Goal: Transaction & Acquisition: Purchase product/service

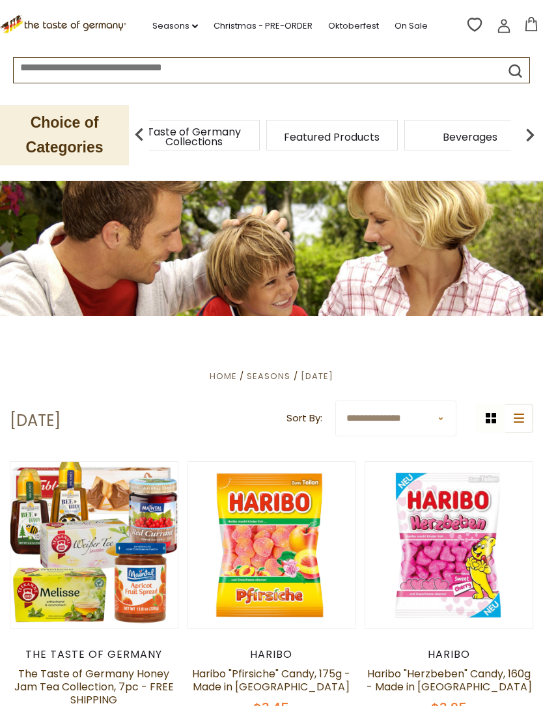
click at [122, 139] on div "Food By Category" at bounding box center [56, 135] width 132 height 31
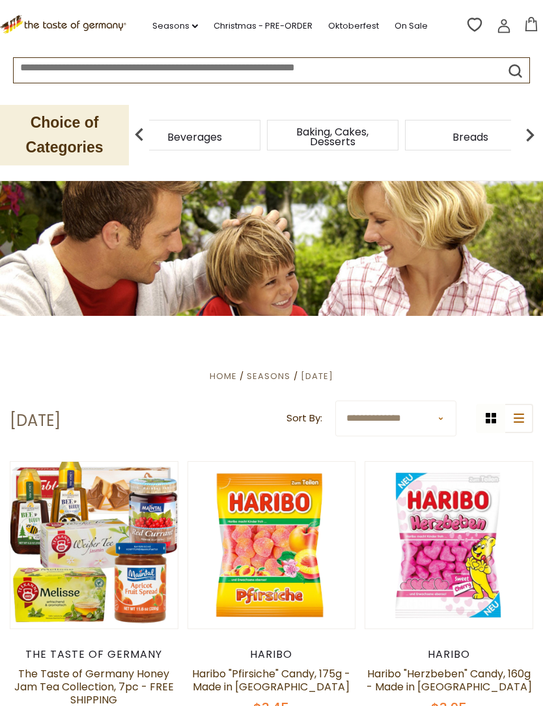
click at [260, 143] on div "Beverages" at bounding box center [195, 135] width 132 height 31
click at [44, 138] on p "Choice of Categories" at bounding box center [64, 135] width 129 height 61
click at [62, 136] on p "Choice of Categories" at bounding box center [64, 135] width 129 height 61
click at [210, 377] on span "Home" at bounding box center [223, 376] width 27 height 12
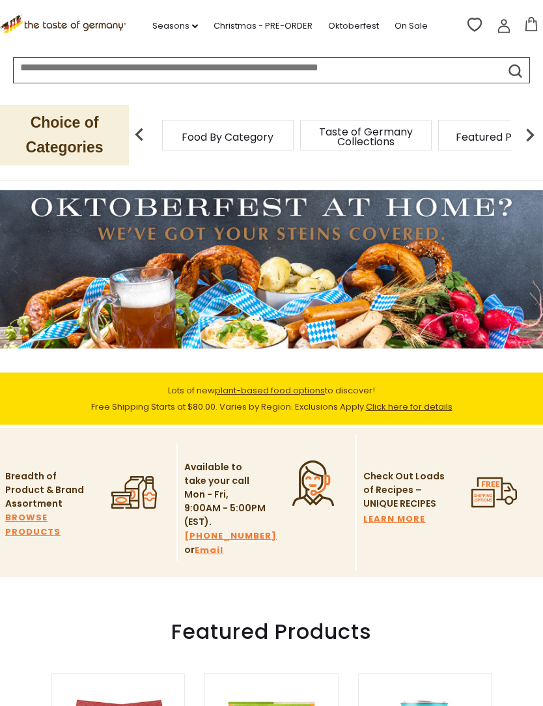
click at [188, 132] on span "Food By Category" at bounding box center [228, 137] width 92 height 10
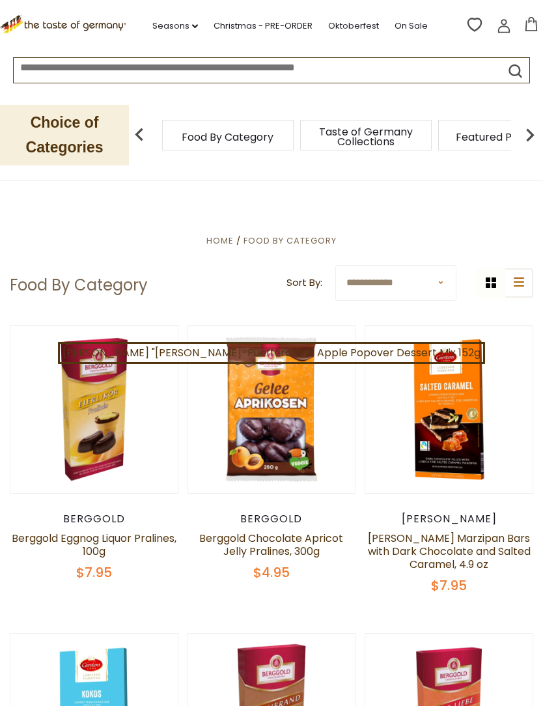
click at [357, 292] on select "**********" at bounding box center [395, 283] width 121 height 36
select select "******"
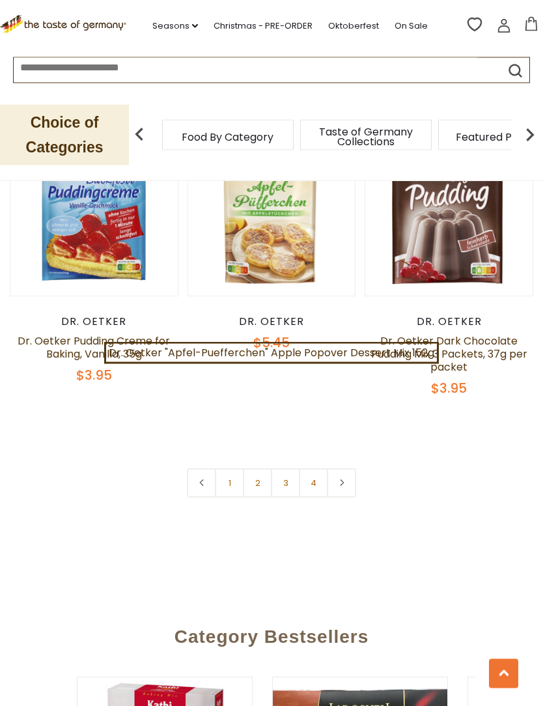
scroll to position [3569, 0]
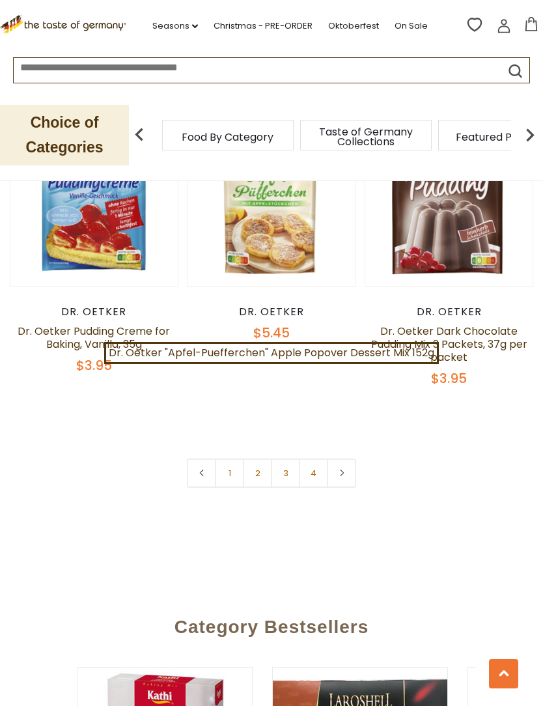
click at [256, 458] on link "2" at bounding box center [257, 472] width 29 height 29
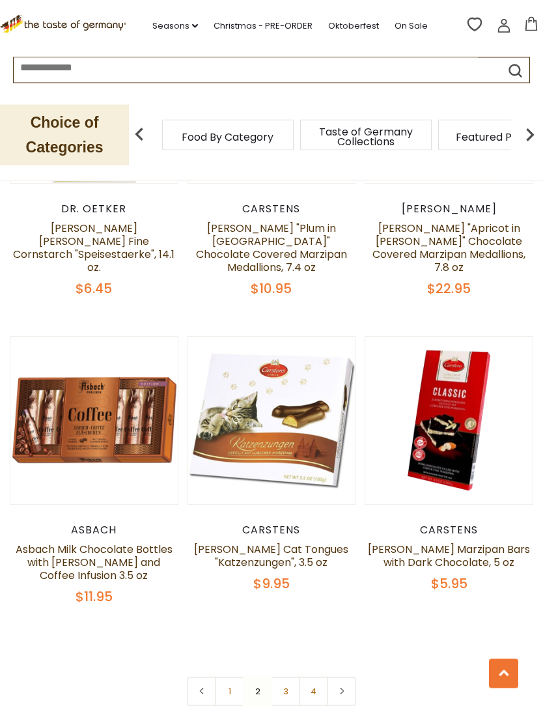
scroll to position [3469, 0]
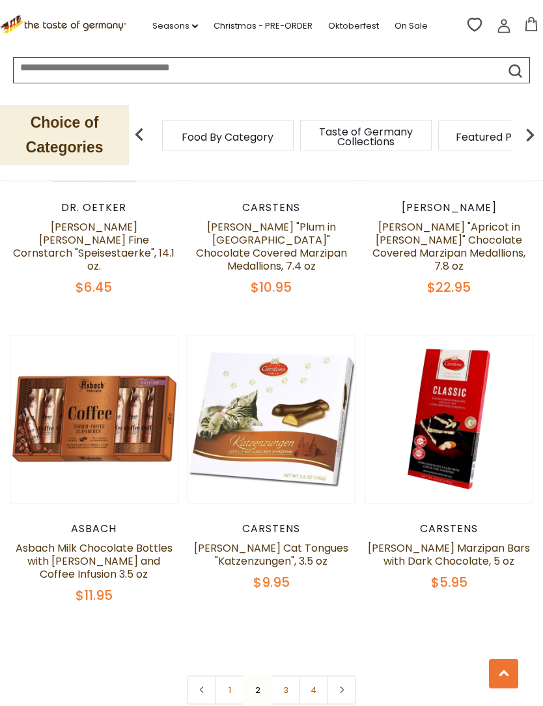
click at [290, 675] on link "3" at bounding box center [285, 689] width 29 height 29
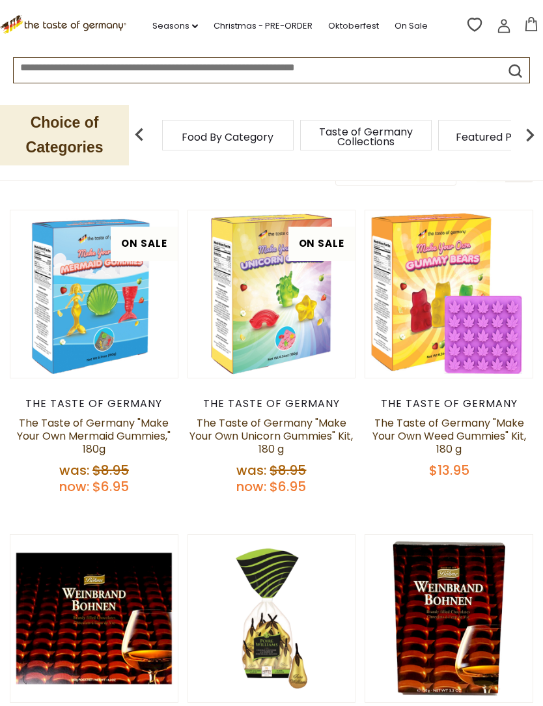
scroll to position [0, 0]
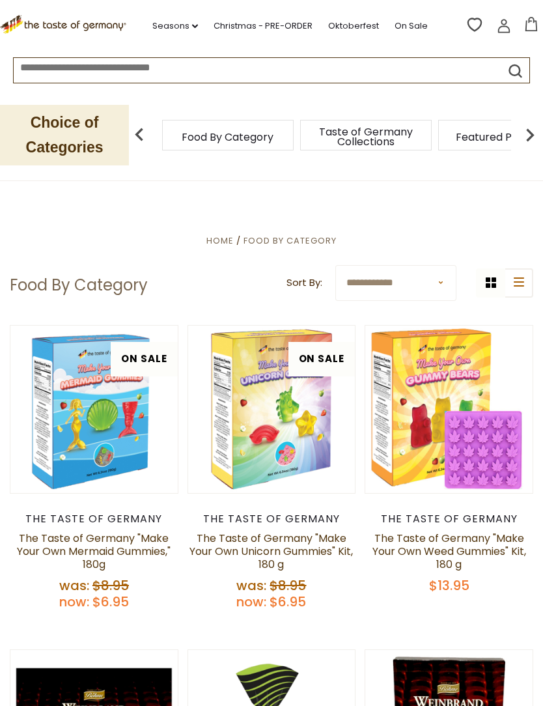
click at [504, 294] on button "list icon" at bounding box center [518, 282] width 29 height 29
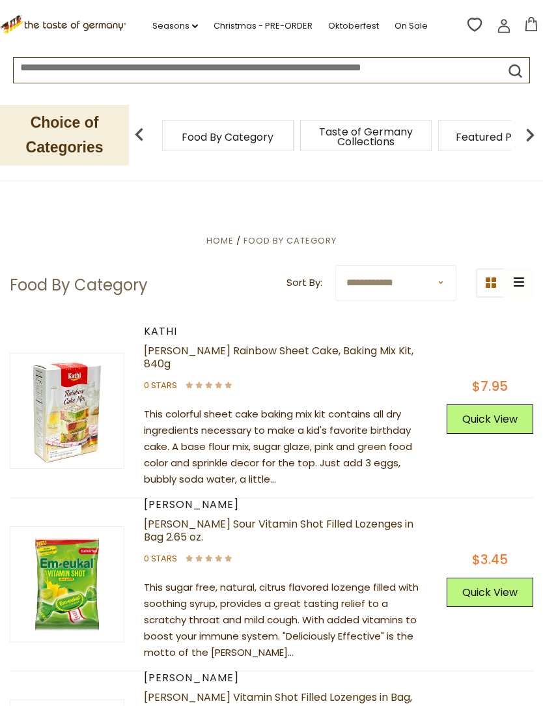
click at [491, 288] on button "grid icon" at bounding box center [490, 282] width 29 height 29
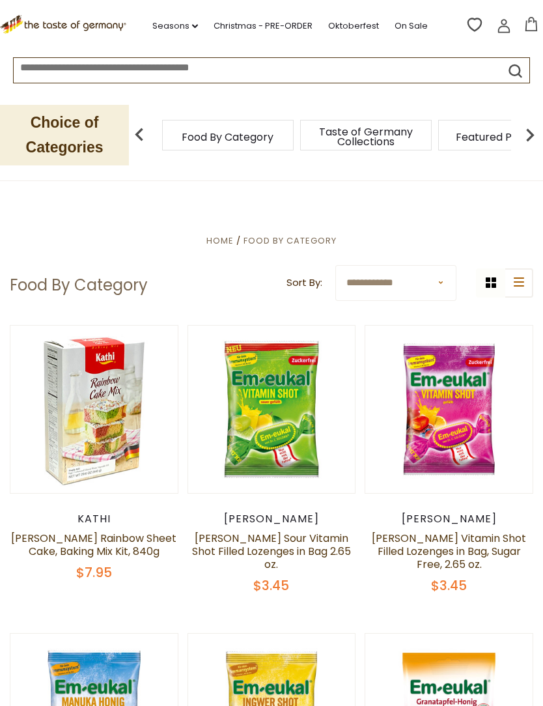
click at [223, 246] on span "Home" at bounding box center [219, 240] width 27 height 12
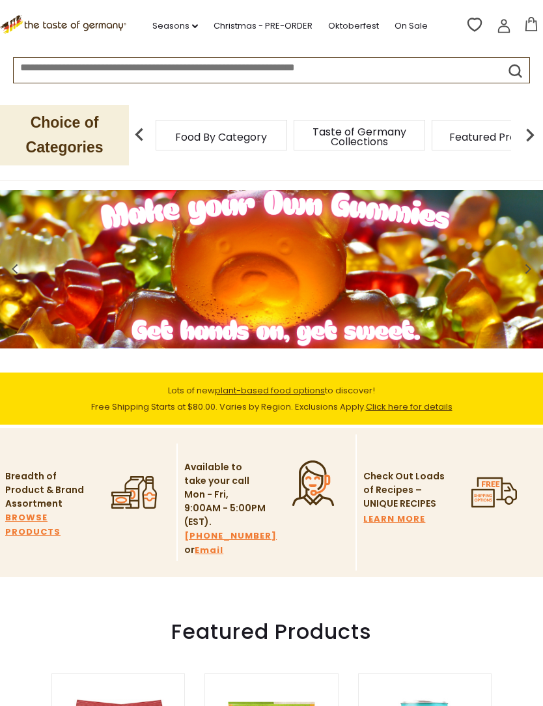
click at [72, 136] on p "Choice of Categories" at bounding box center [64, 135] width 129 height 61
click at [142, 139] on img at bounding box center [139, 135] width 26 height 26
click at [176, 134] on span "Food By Category" at bounding box center [221, 137] width 92 height 10
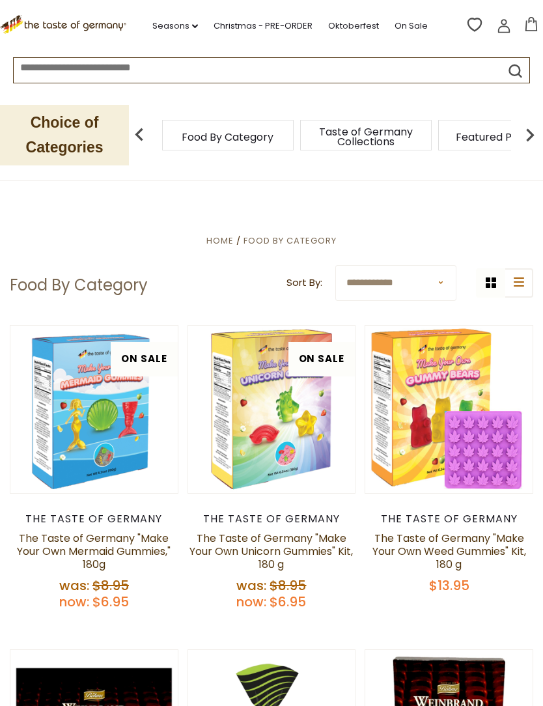
click at [518, 287] on button "list icon" at bounding box center [518, 282] width 29 height 29
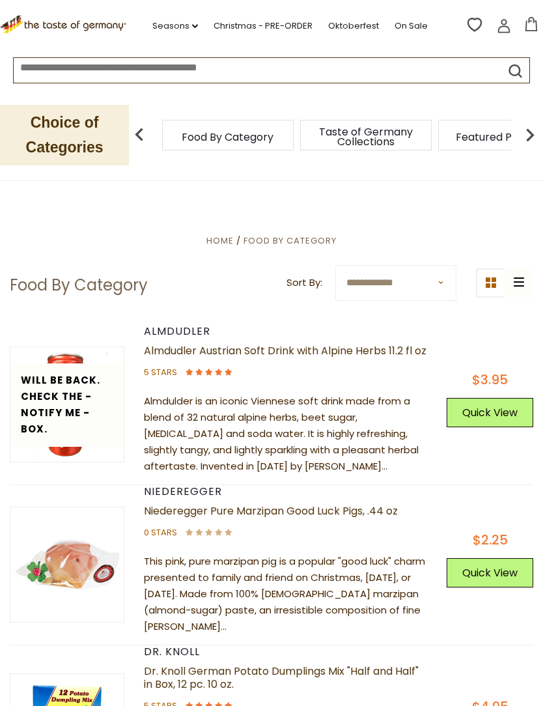
click at [27, 69] on input at bounding box center [246, 65] width 464 height 15
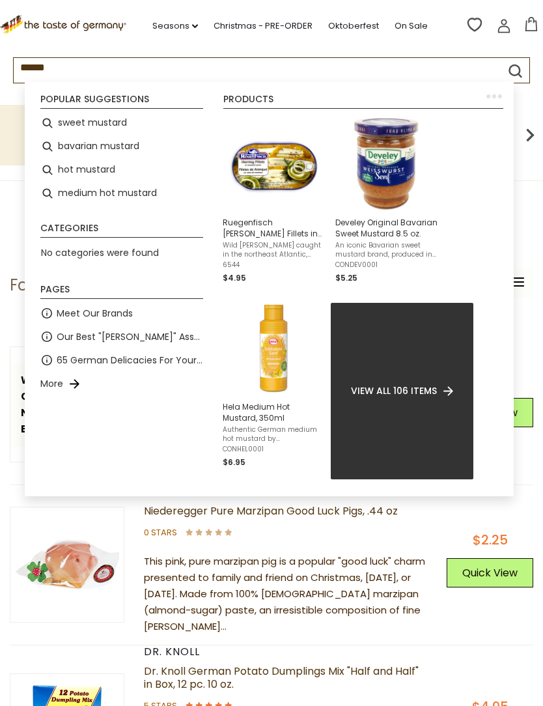
type input "*******"
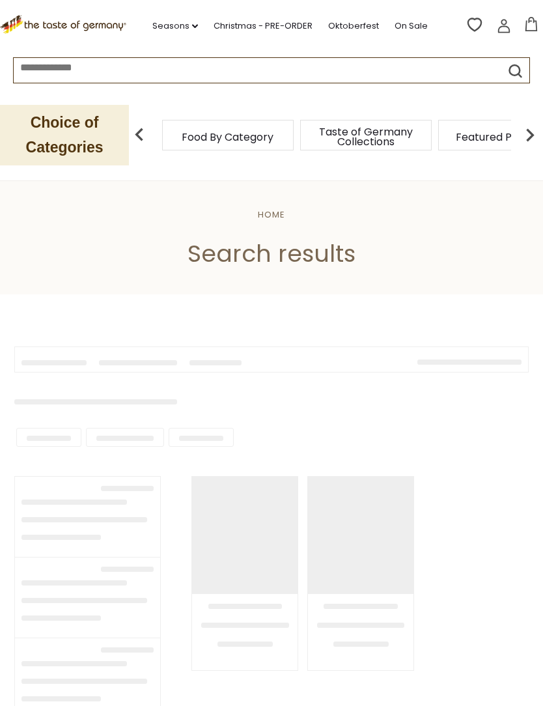
type input "*******"
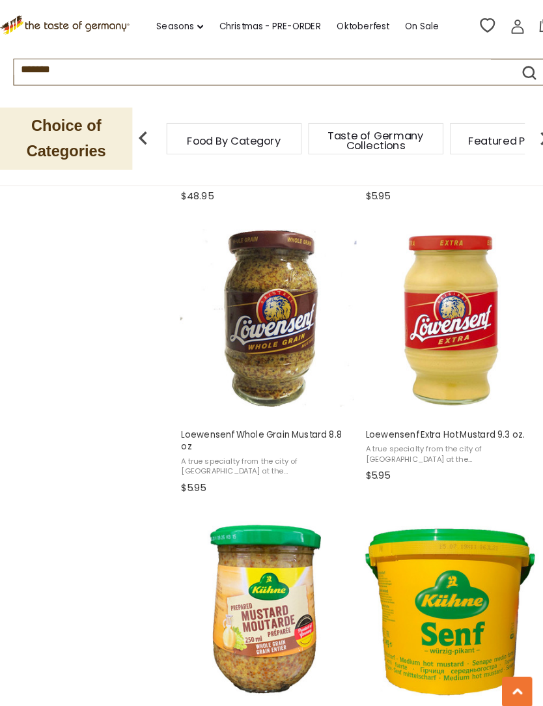
scroll to position [1635, 0]
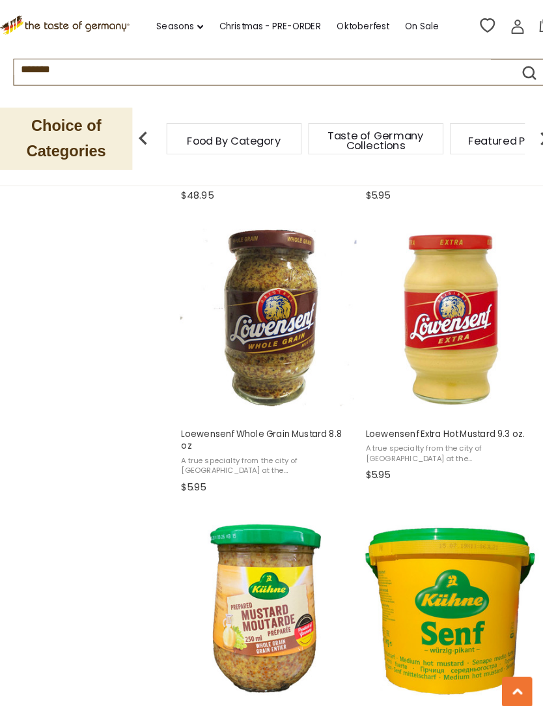
click at [383, 430] on span "Loewensenf Extra Hot Mustard 9.3 oz. A true specialty from the city of Duesseld…" at bounding box center [440, 440] width 173 height 66
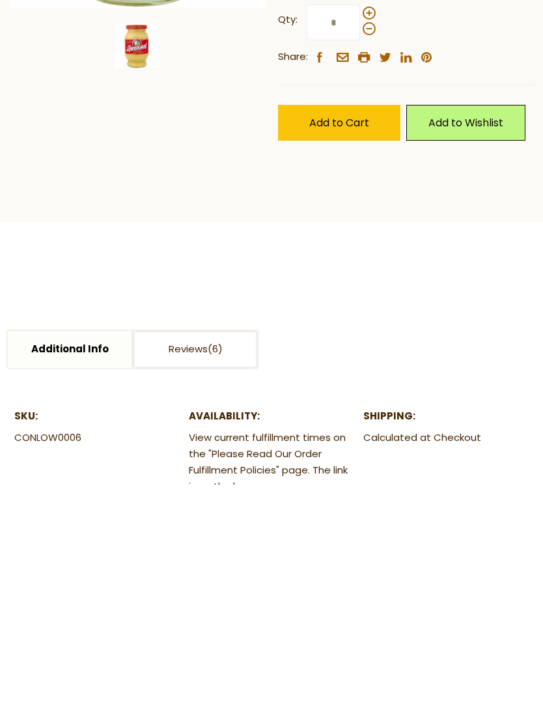
click at [318, 351] on button "Add to Cart" at bounding box center [339, 345] width 122 height 36
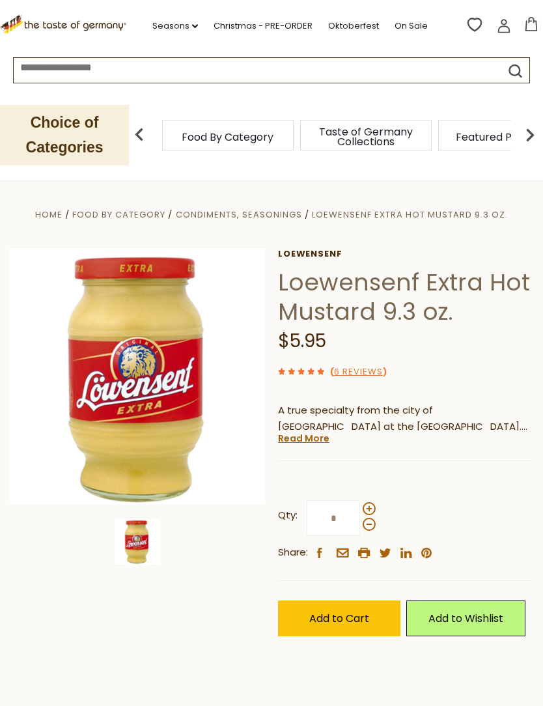
click at [246, 216] on span "Condiments, Seasonings" at bounding box center [239, 214] width 126 height 12
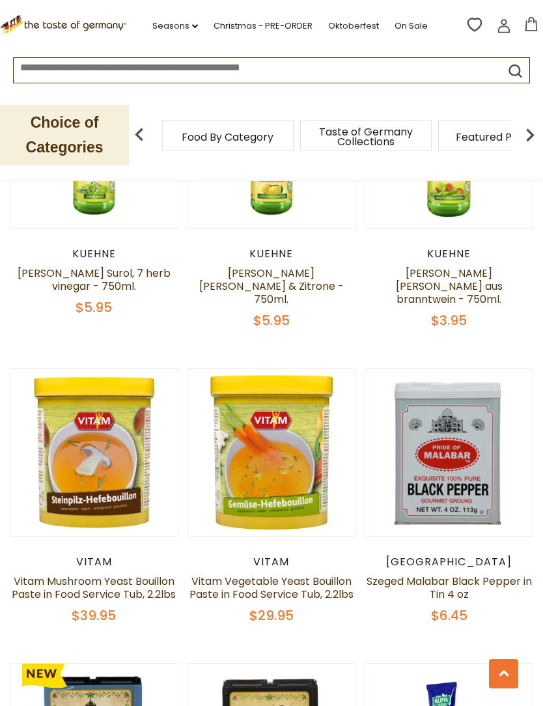
scroll to position [720, 0]
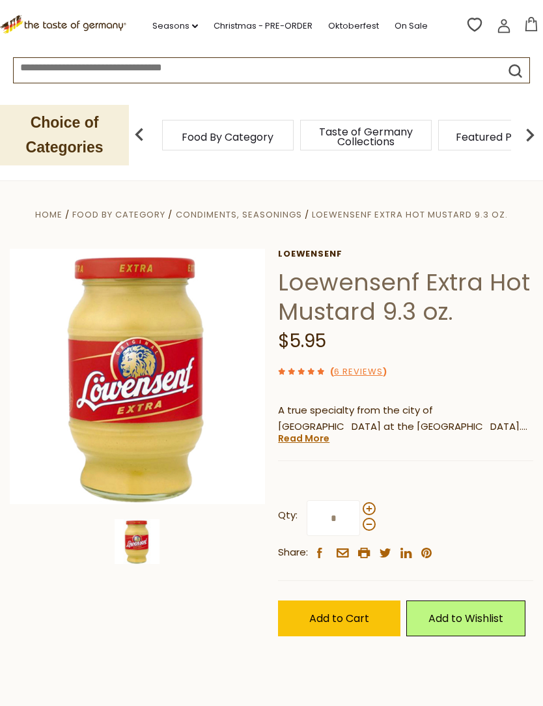
click at [325, 220] on span "Loewensenf Extra Hot Mustard 9.3 oz." at bounding box center [410, 214] width 196 height 12
click at [40, 73] on input at bounding box center [246, 65] width 464 height 15
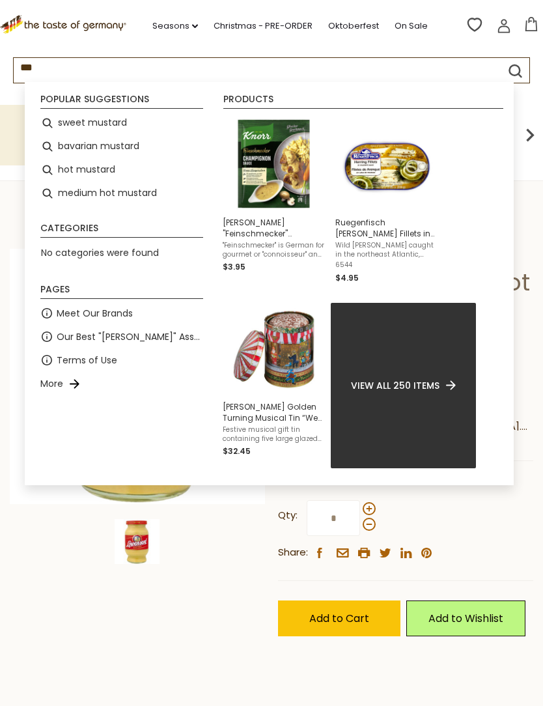
type input "****"
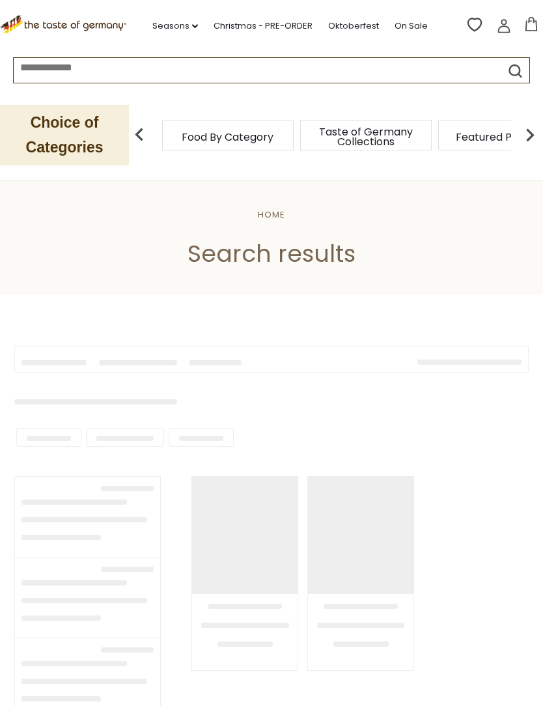
type input "****"
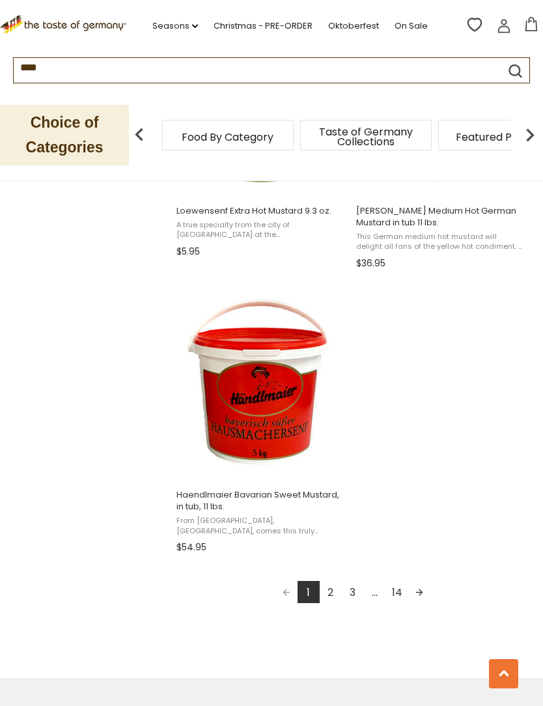
scroll to position [2143, 0]
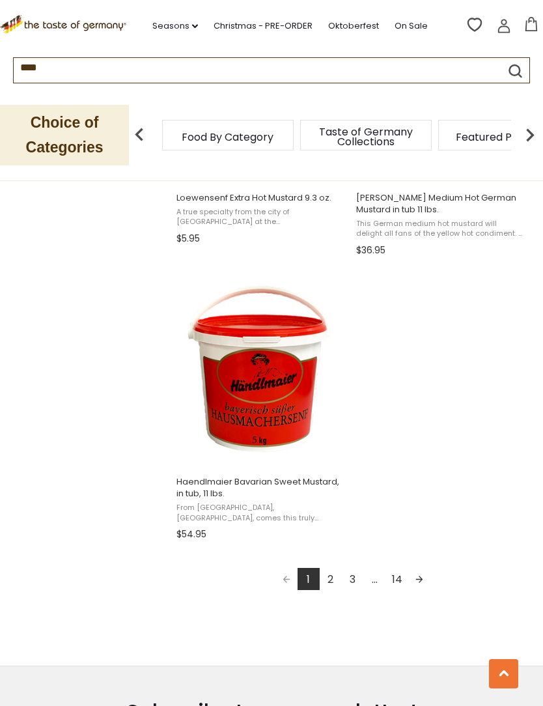
click at [331, 584] on link "2" at bounding box center [331, 579] width 22 height 22
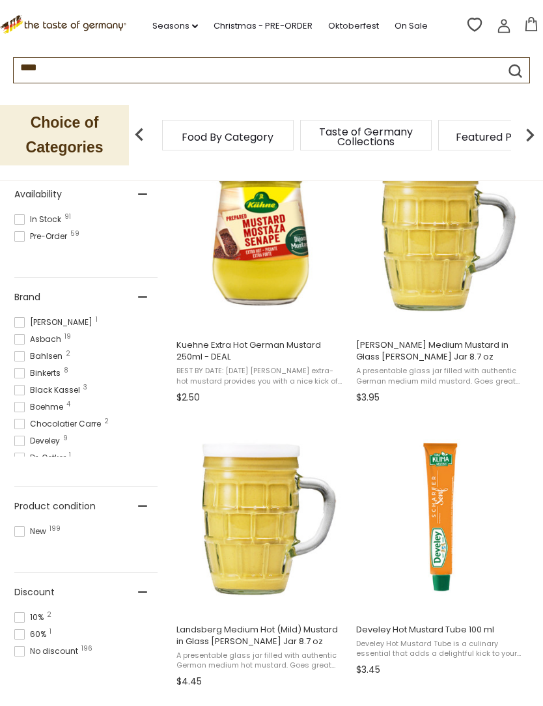
scroll to position [578, 0]
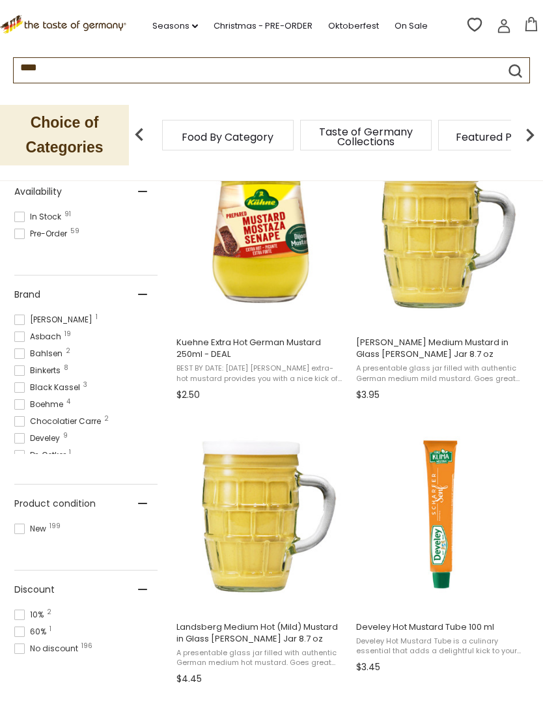
click at [225, 598] on button "View product" at bounding box center [260, 598] width 171 height 28
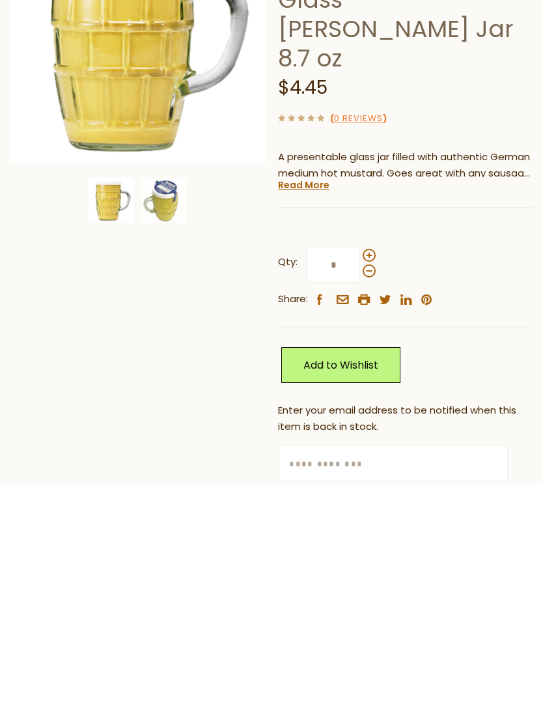
scroll to position [138, 0]
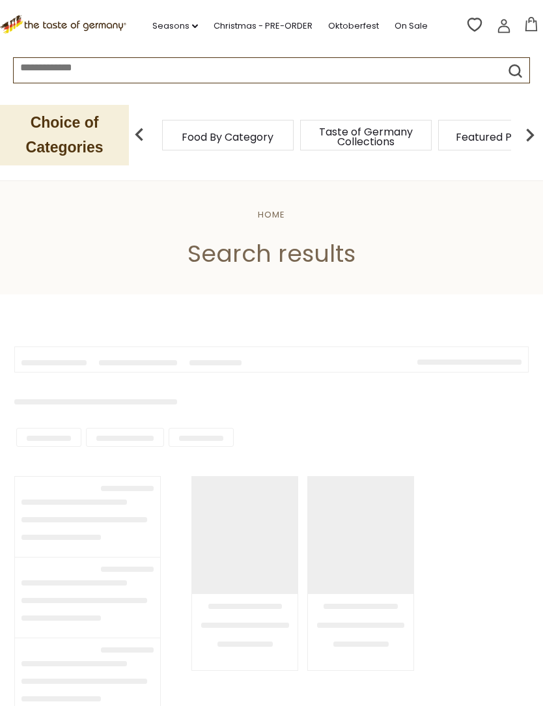
type input "****"
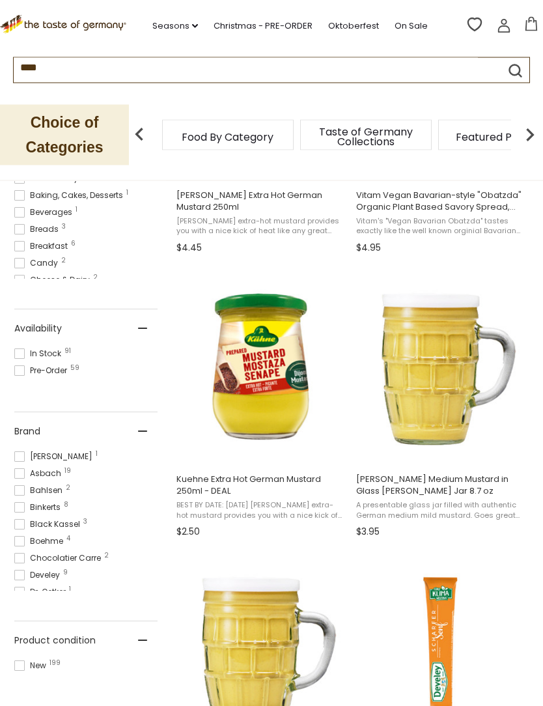
scroll to position [441, 0]
click at [370, 483] on span "[PERSON_NAME] Medium Mustard in Glass [PERSON_NAME] Jar 8.7 oz" at bounding box center [440, 484] width 169 height 23
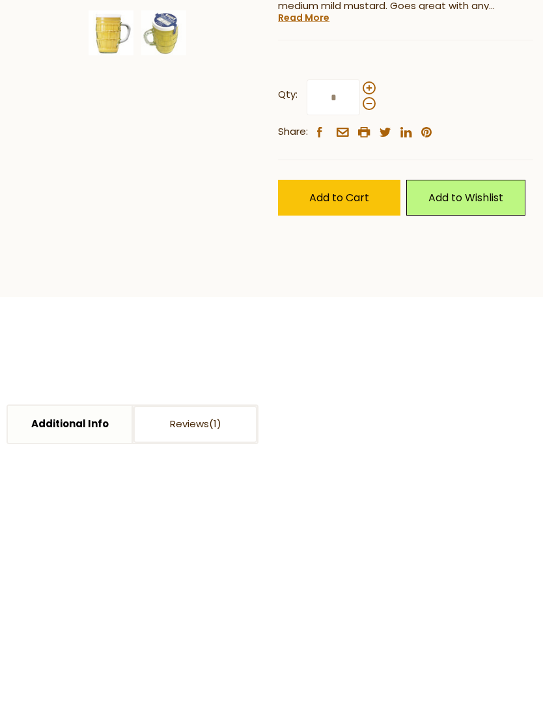
click at [319, 412] on span "Add to Cart" at bounding box center [339, 419] width 60 height 15
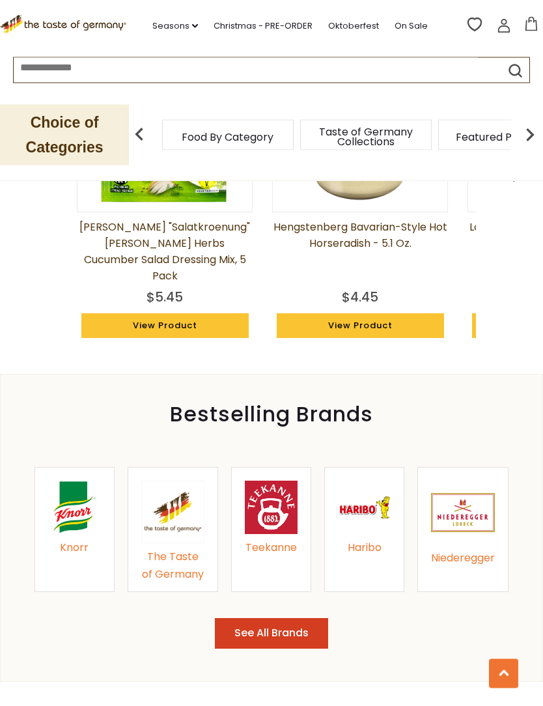
scroll to position [1210, 0]
click at [244, 618] on button "See All Brands" at bounding box center [271, 633] width 113 height 31
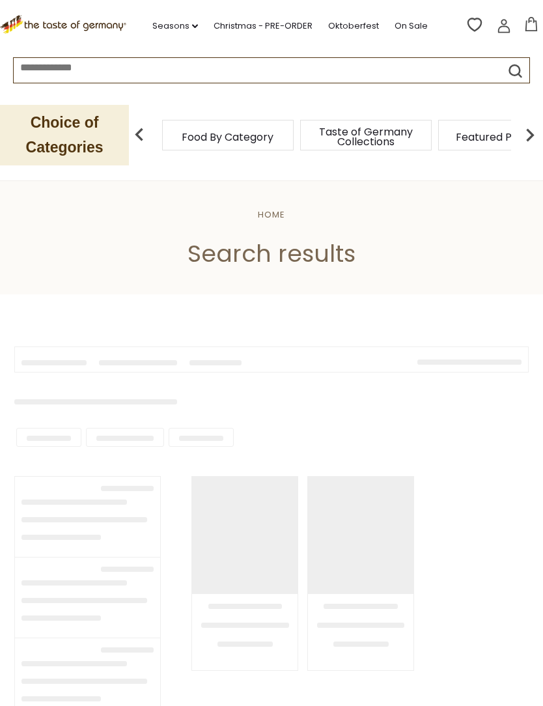
type input "****"
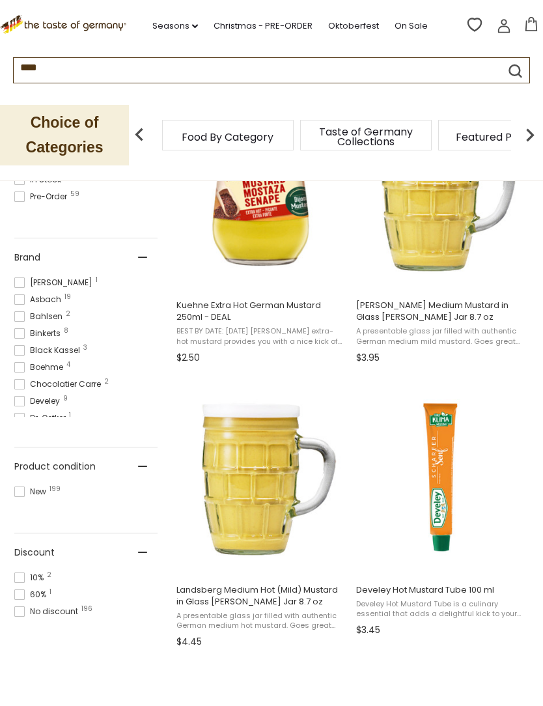
click at [429, 311] on span "[PERSON_NAME] Medium Mustard in Glass [PERSON_NAME] Jar 8.7 oz" at bounding box center [440, 311] width 169 height 23
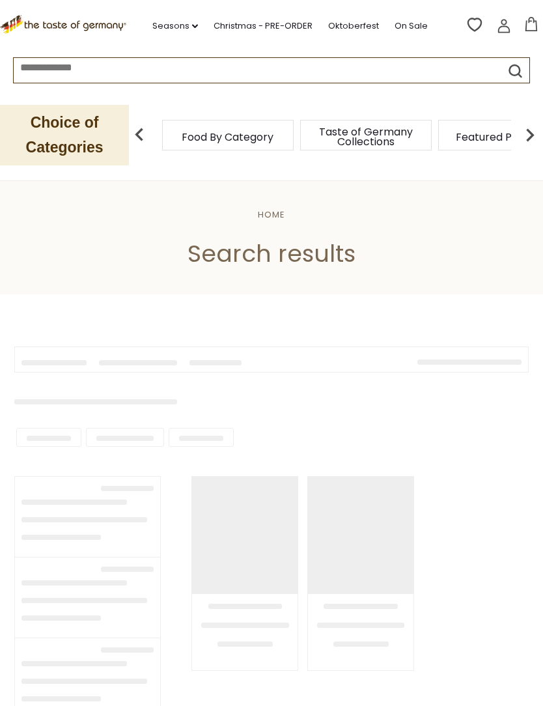
type input "****"
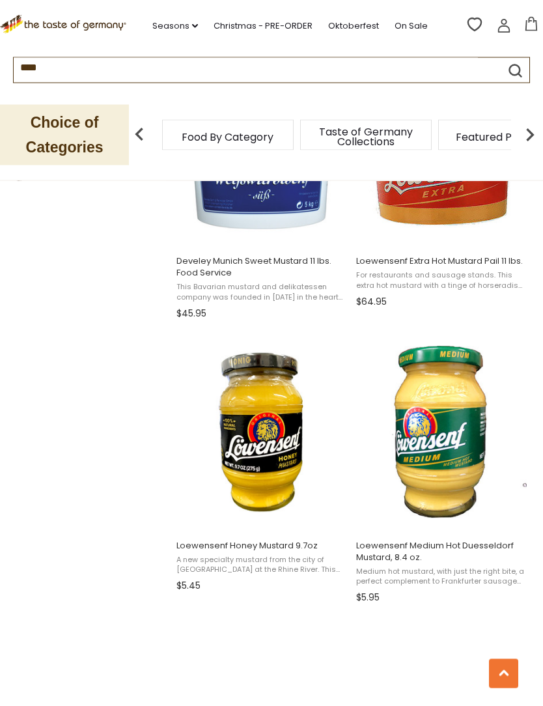
scroll to position [1512, 0]
click at [213, 548] on span "Loewensenf Honey Mustard 9.7oz" at bounding box center [260, 546] width 169 height 12
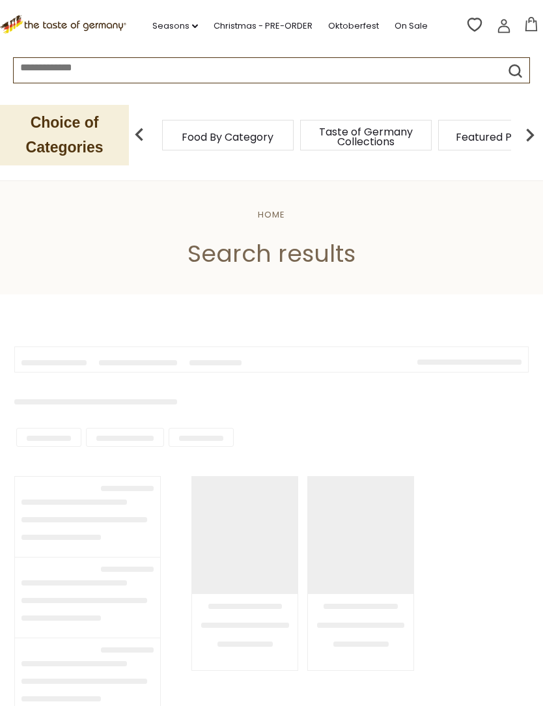
type input "****"
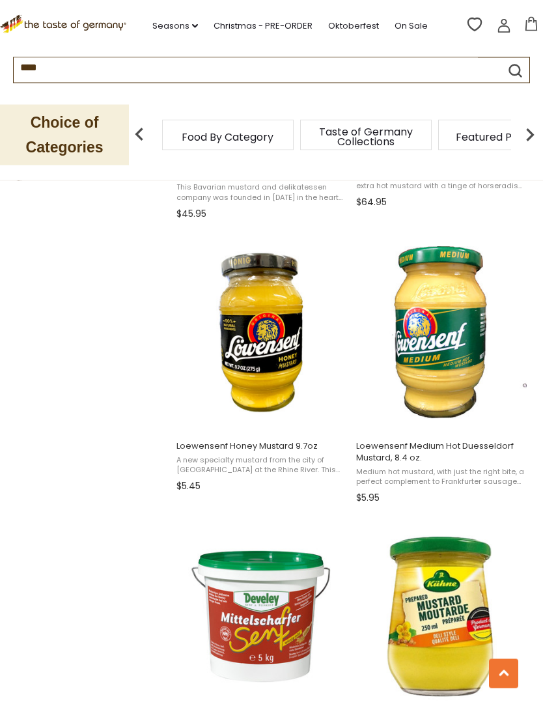
scroll to position [1611, 0]
click at [376, 450] on span "Loewensenf Medium Hot Duesseldorf Mustard, 8.4 oz." at bounding box center [440, 451] width 169 height 23
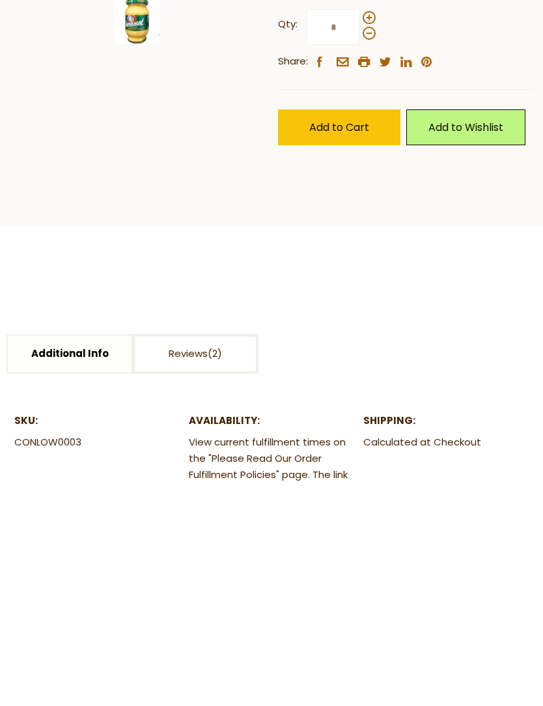
click at [322, 350] on span "Add to Cart" at bounding box center [339, 349] width 60 height 15
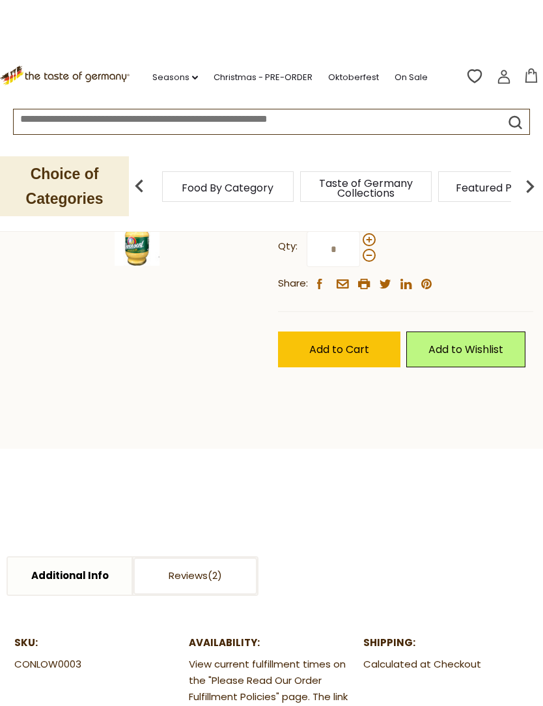
click at [321, 346] on span "Add to Cart" at bounding box center [339, 349] width 60 height 15
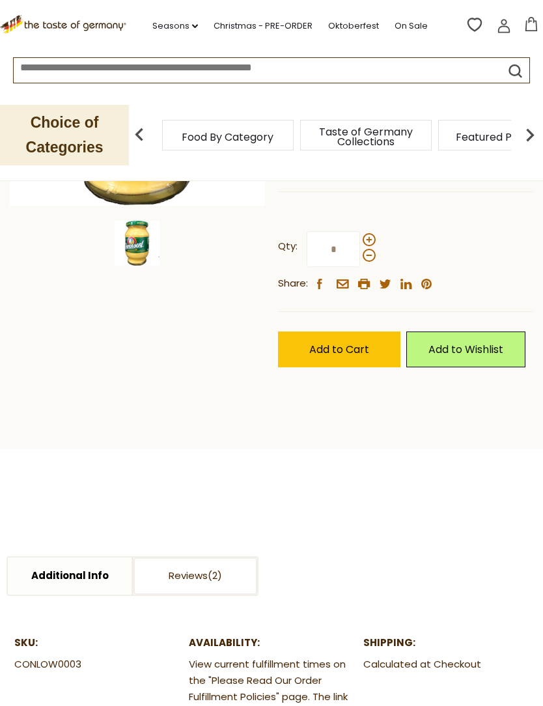
click at [500, 79] on form at bounding box center [272, 70] width 516 height 25
click at [498, 21] on icon at bounding box center [504, 26] width 14 height 14
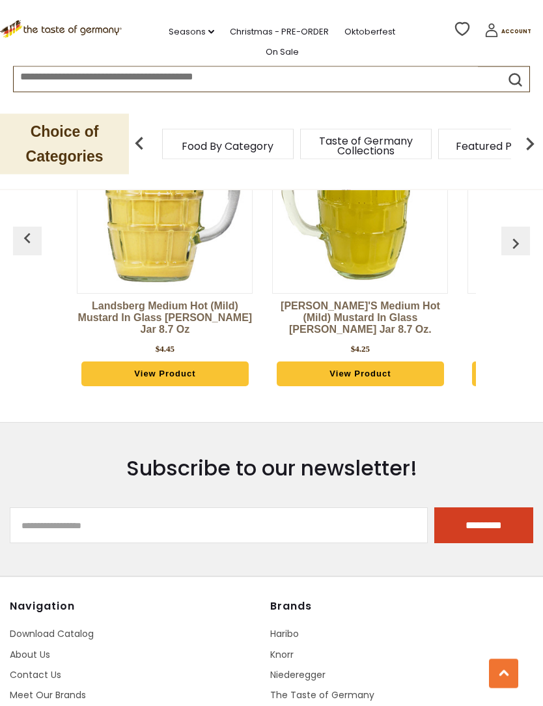
scroll to position [1118, 0]
click at [318, 369] on link "View Product" at bounding box center [360, 373] width 167 height 25
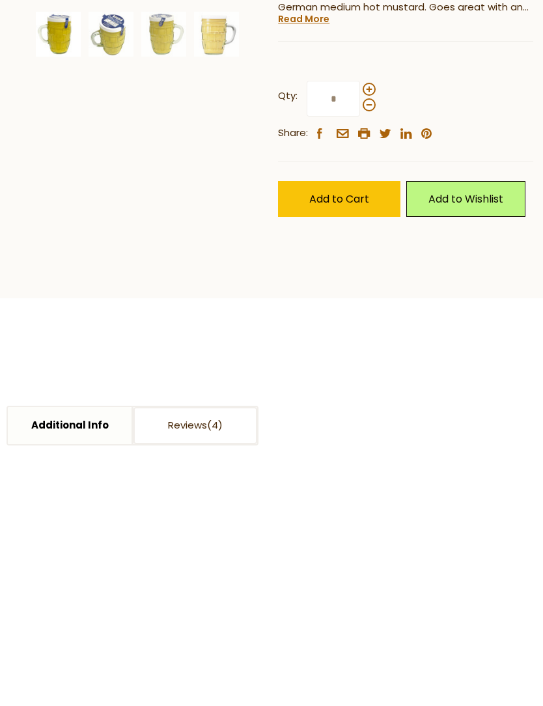
click at [313, 414] on span "Add to Cart" at bounding box center [339, 421] width 60 height 15
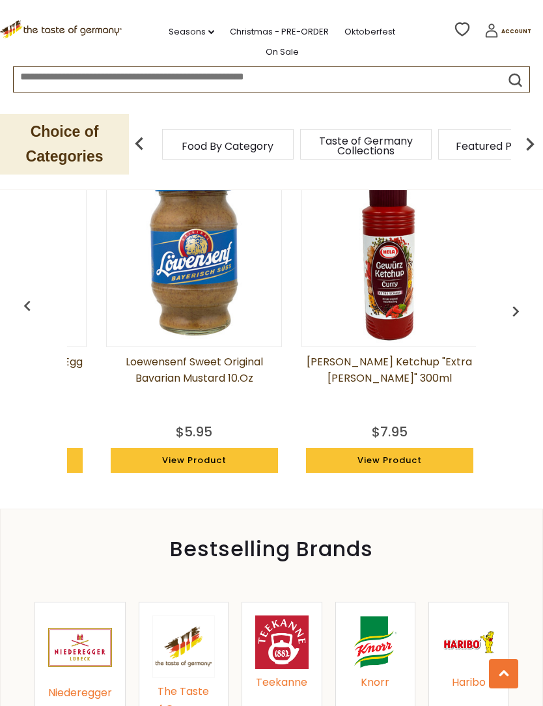
scroll to position [0, 210]
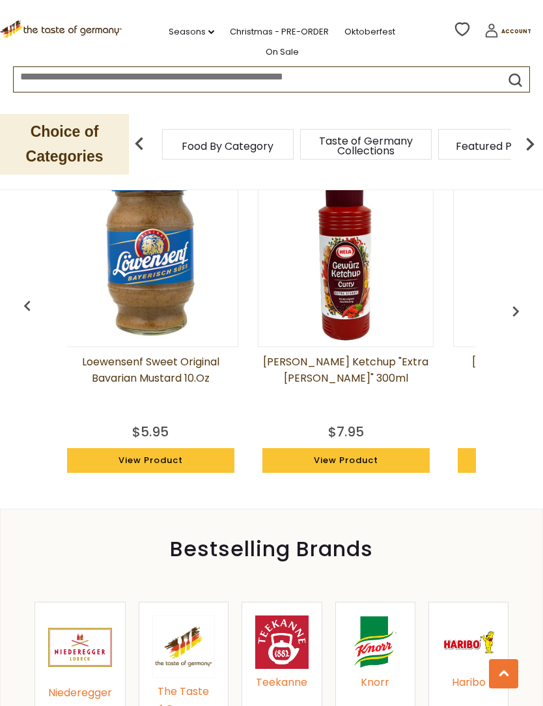
click at [22, 296] on img "button" at bounding box center [27, 306] width 21 height 21
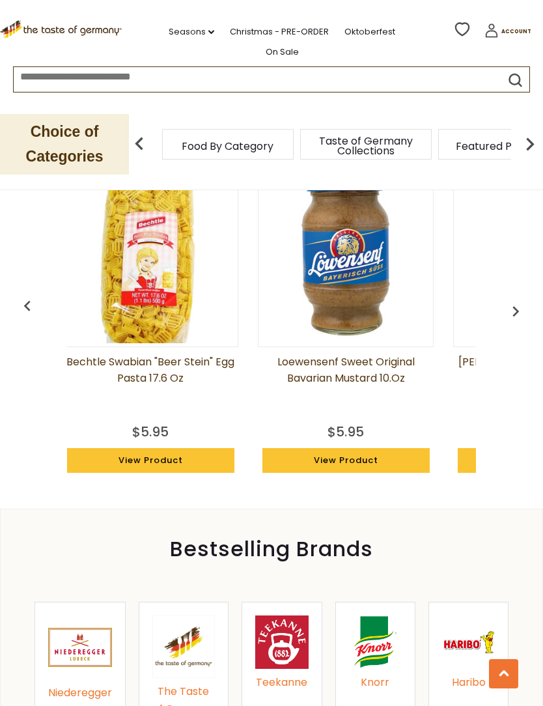
click at [513, 301] on img "button" at bounding box center [515, 311] width 21 height 21
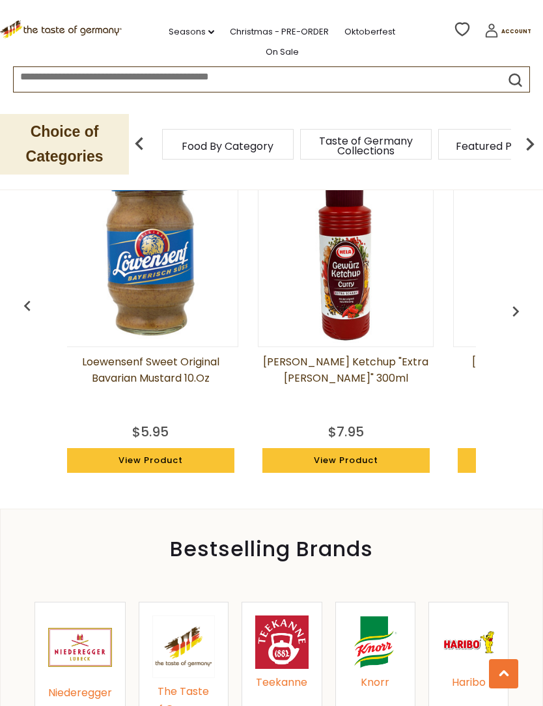
click at [515, 301] on img "button" at bounding box center [515, 311] width 21 height 21
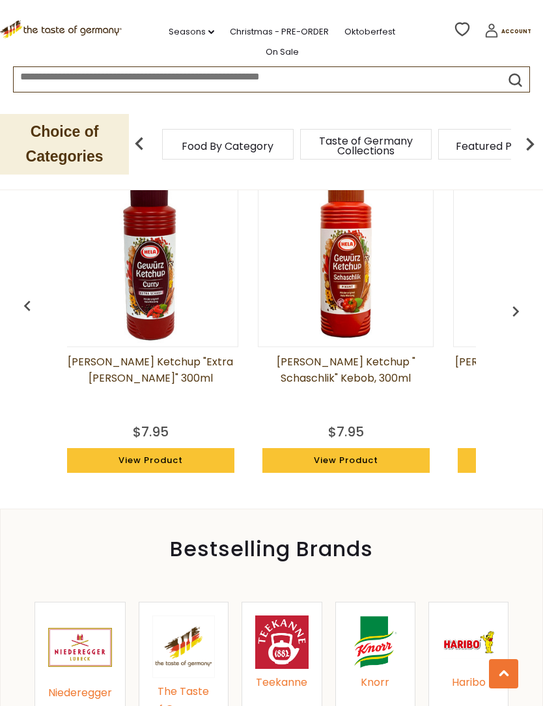
click at [505, 301] on img "button" at bounding box center [515, 311] width 21 height 21
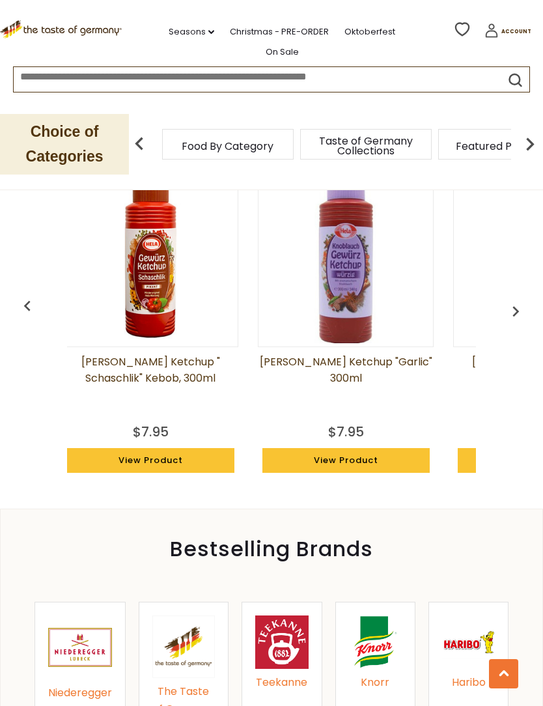
click at [494, 234] on div "Bechtle Swabian "Beer Stein" Egg Pasta 17.6 oz $5.95 View Product Loewensenf Sw…" at bounding box center [271, 321] width 511 height 347
click at [513, 301] on img "button" at bounding box center [515, 311] width 21 height 21
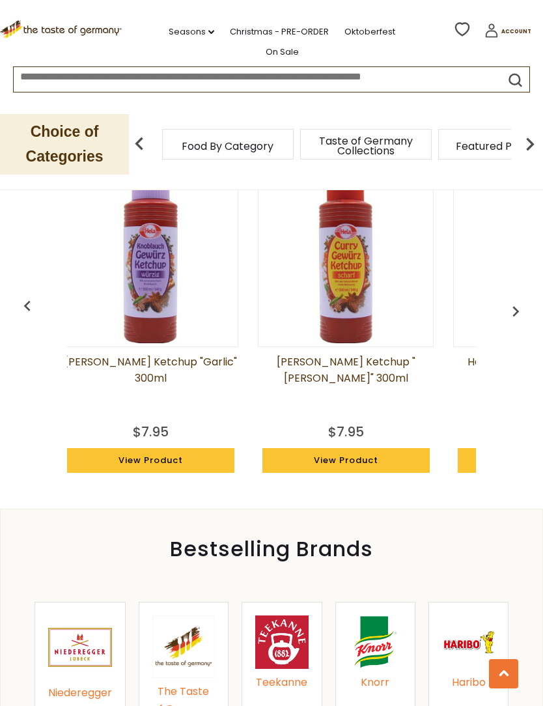
click at [511, 301] on img "button" at bounding box center [515, 311] width 21 height 21
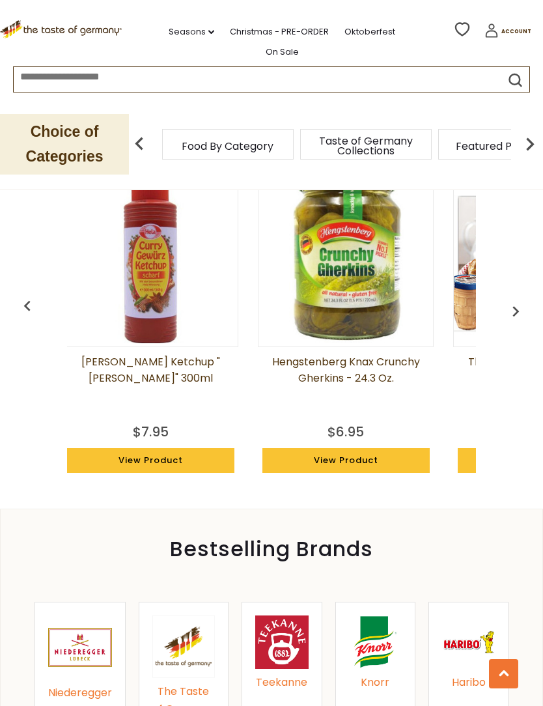
click at [507, 301] on img "button" at bounding box center [515, 311] width 21 height 21
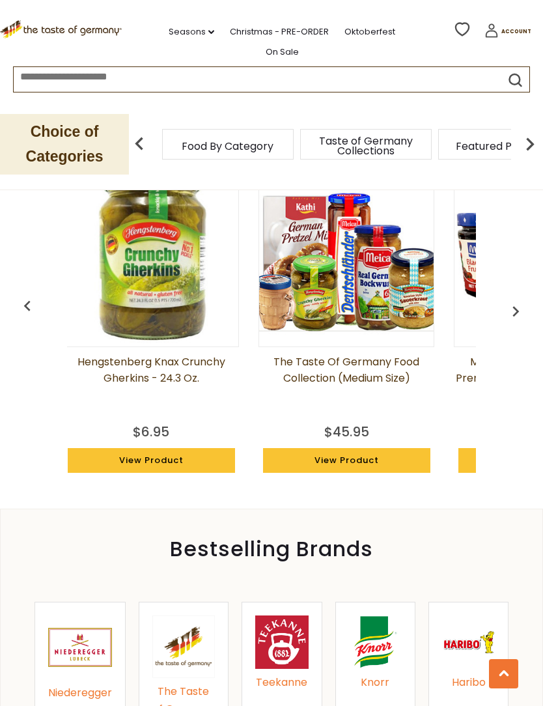
scroll to position [0, 1187]
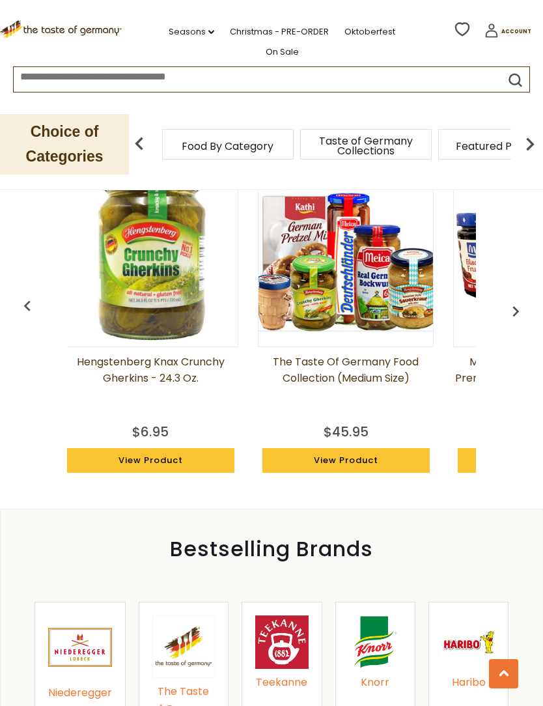
click at [505, 294] on button "button" at bounding box center [515, 308] width 29 height 29
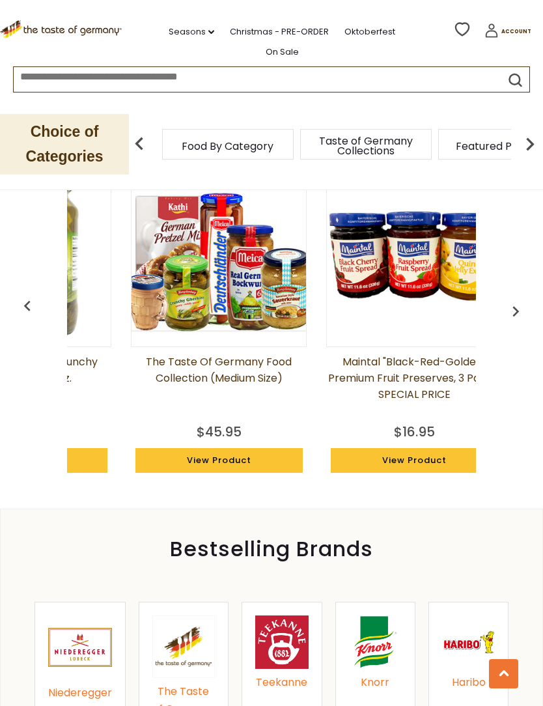
scroll to position [0, 1382]
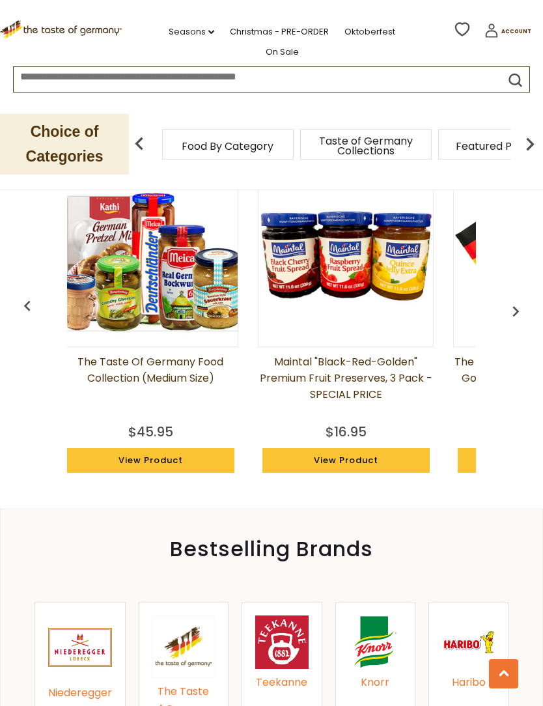
click at [515, 294] on button "button" at bounding box center [515, 308] width 29 height 29
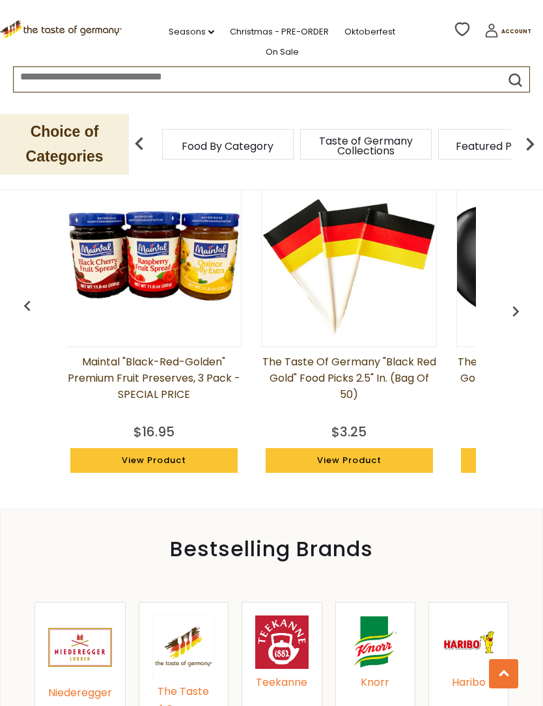
scroll to position [0, 1605]
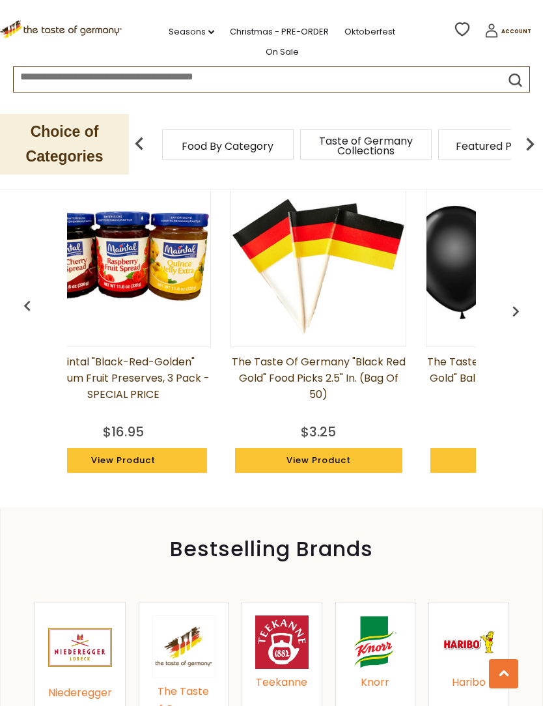
click at [141, 131] on img at bounding box center [139, 144] width 26 height 26
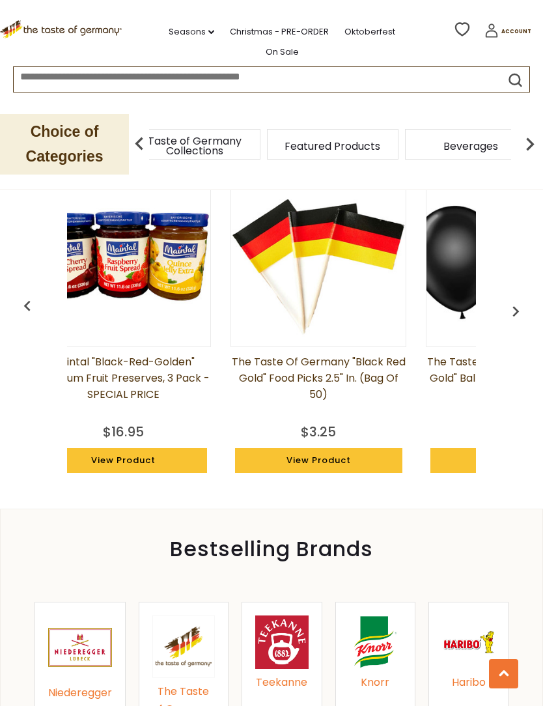
click at [102, 141] on span "Food By Category" at bounding box center [56, 146] width 92 height 10
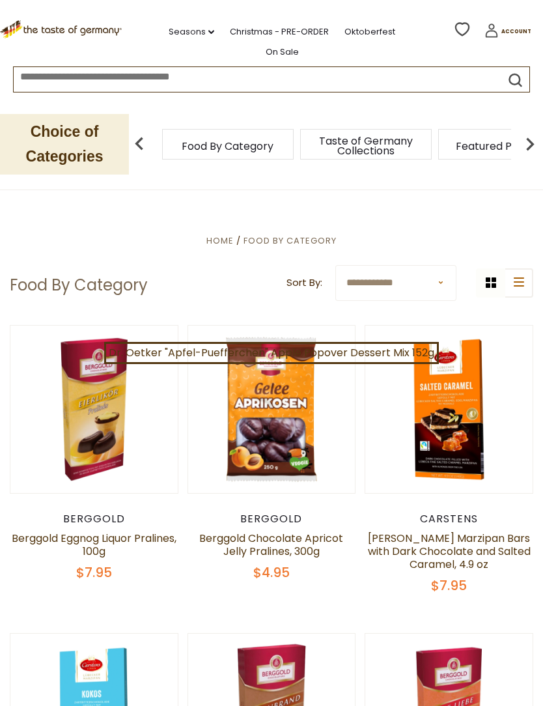
click at [42, 71] on input at bounding box center [246, 74] width 464 height 15
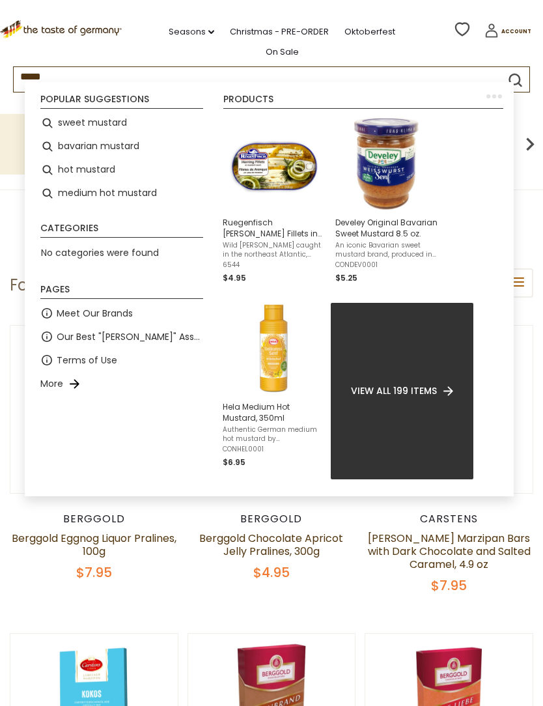
type input "******"
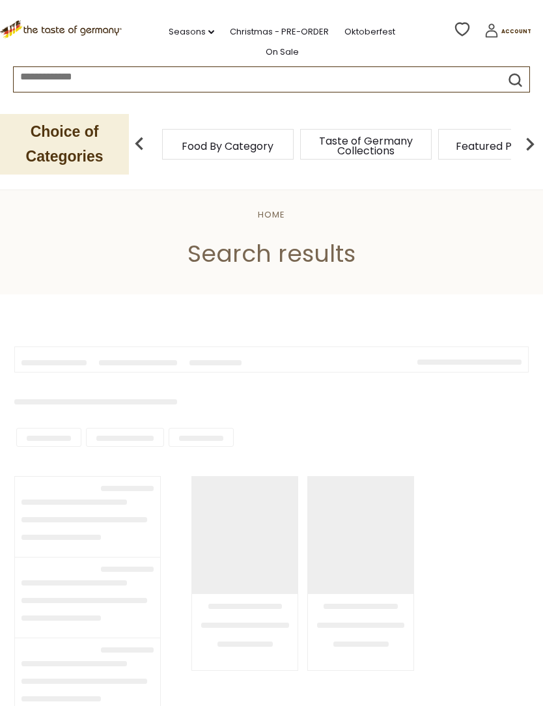
type input "******"
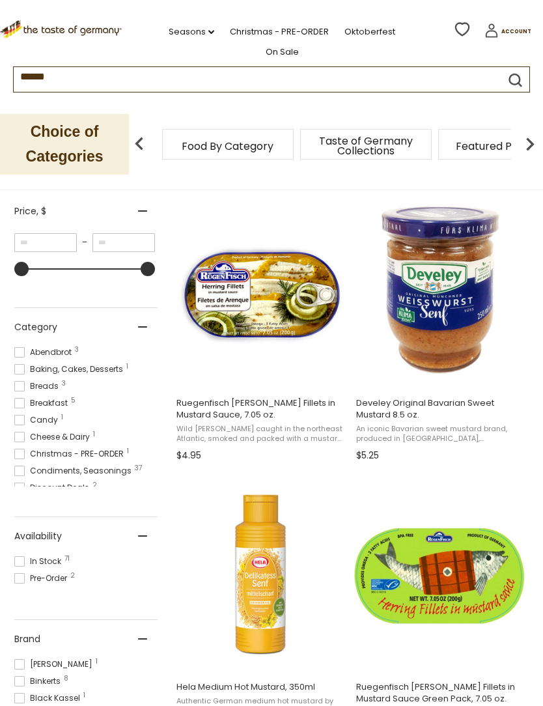
scroll to position [232, 0]
click at [422, 367] on button "View product" at bounding box center [439, 374] width 171 height 28
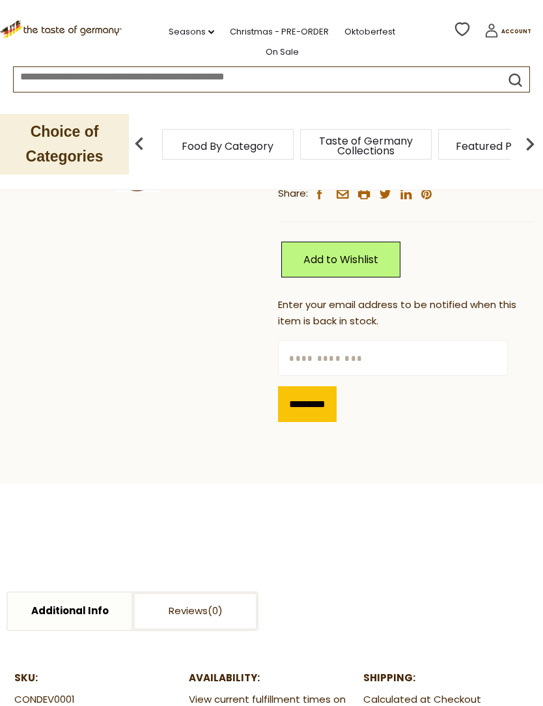
scroll to position [315, 0]
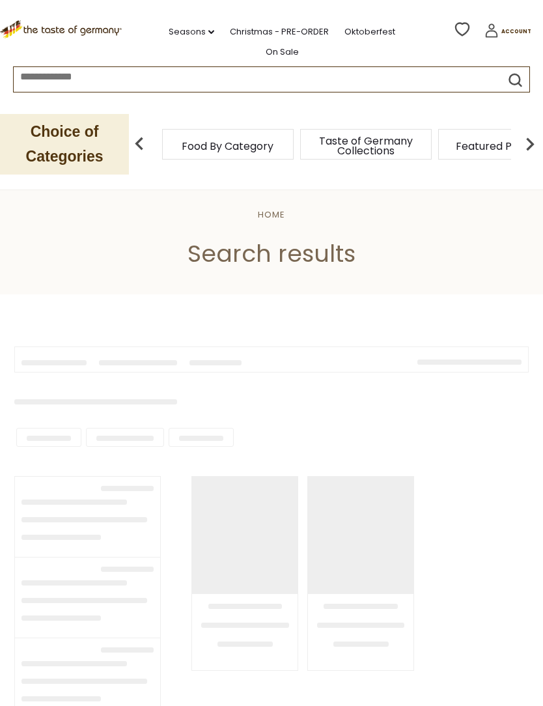
type input "******"
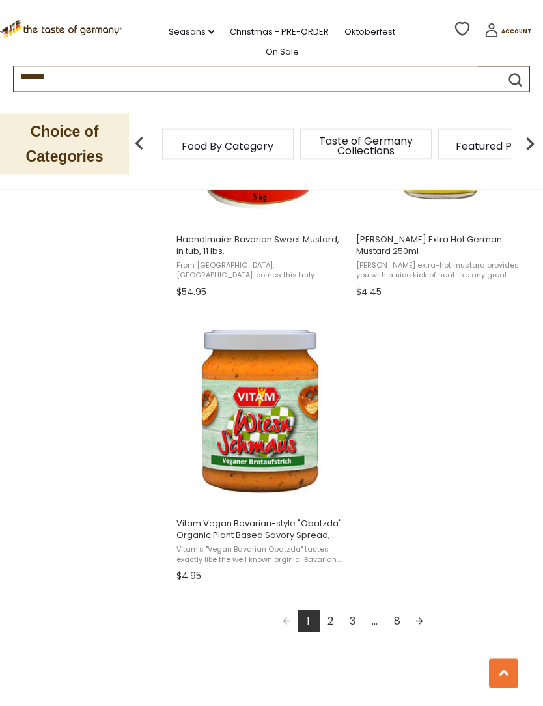
scroll to position [2103, 0]
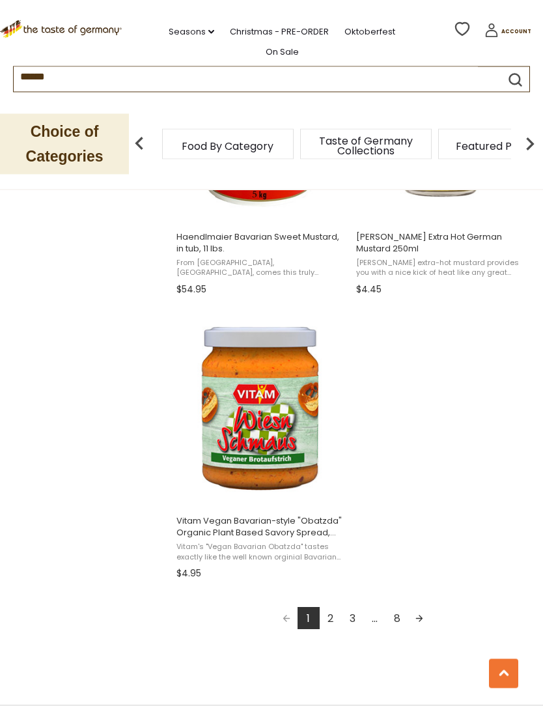
click at [326, 621] on link "2" at bounding box center [331, 619] width 22 height 22
